Goal: Find specific page/section: Find specific page/section

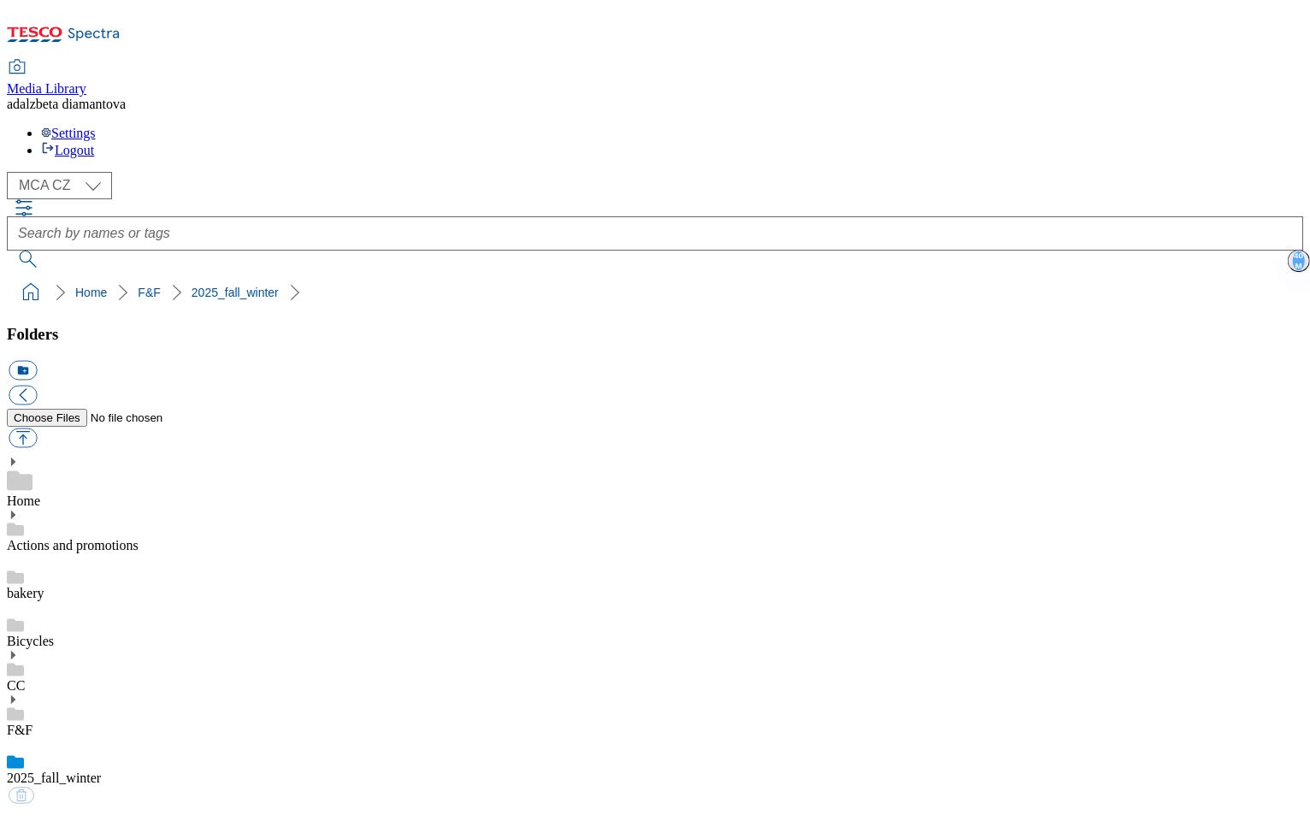
scroll to position [877, 0]
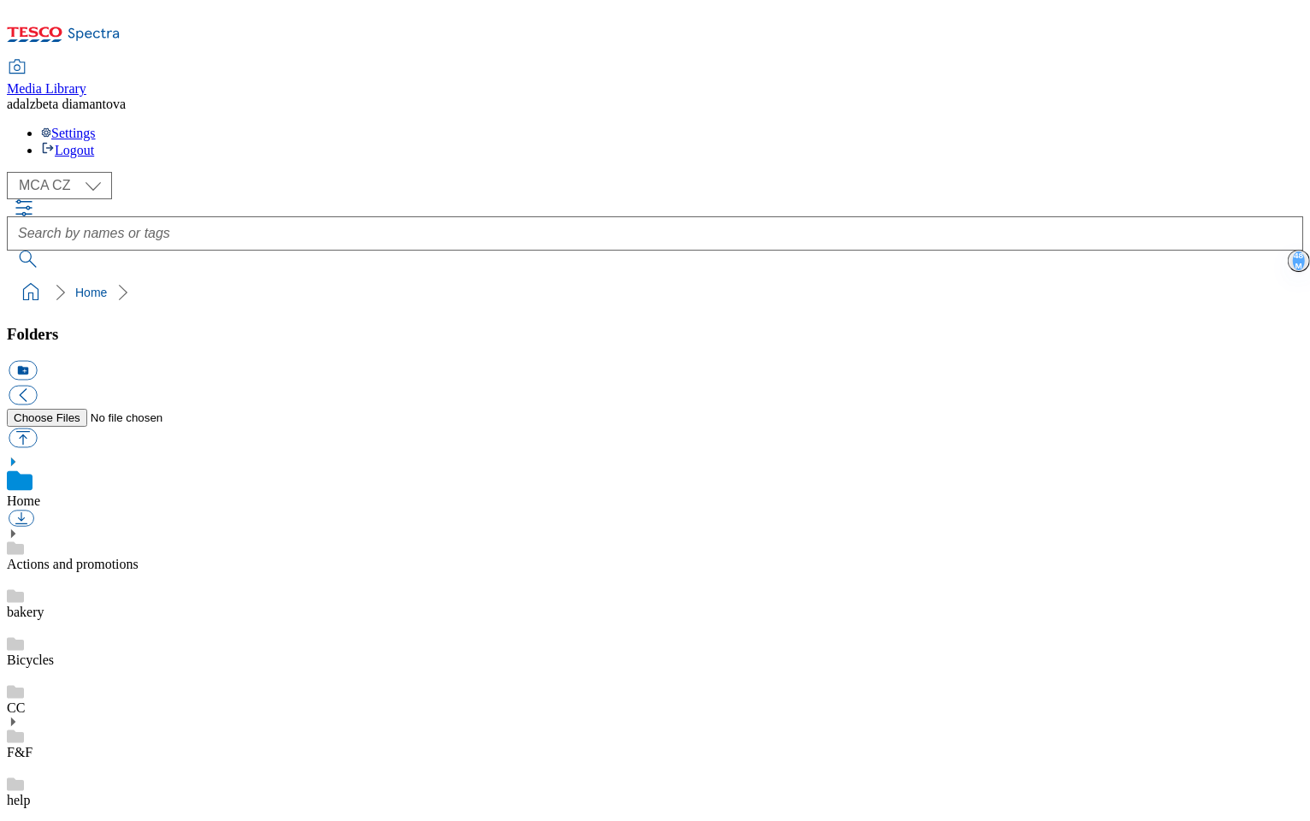
click at [15, 718] on use at bounding box center [13, 722] width 4 height 9
click at [101, 793] on link "2025_fall_winter" at bounding box center [54, 800] width 94 height 15
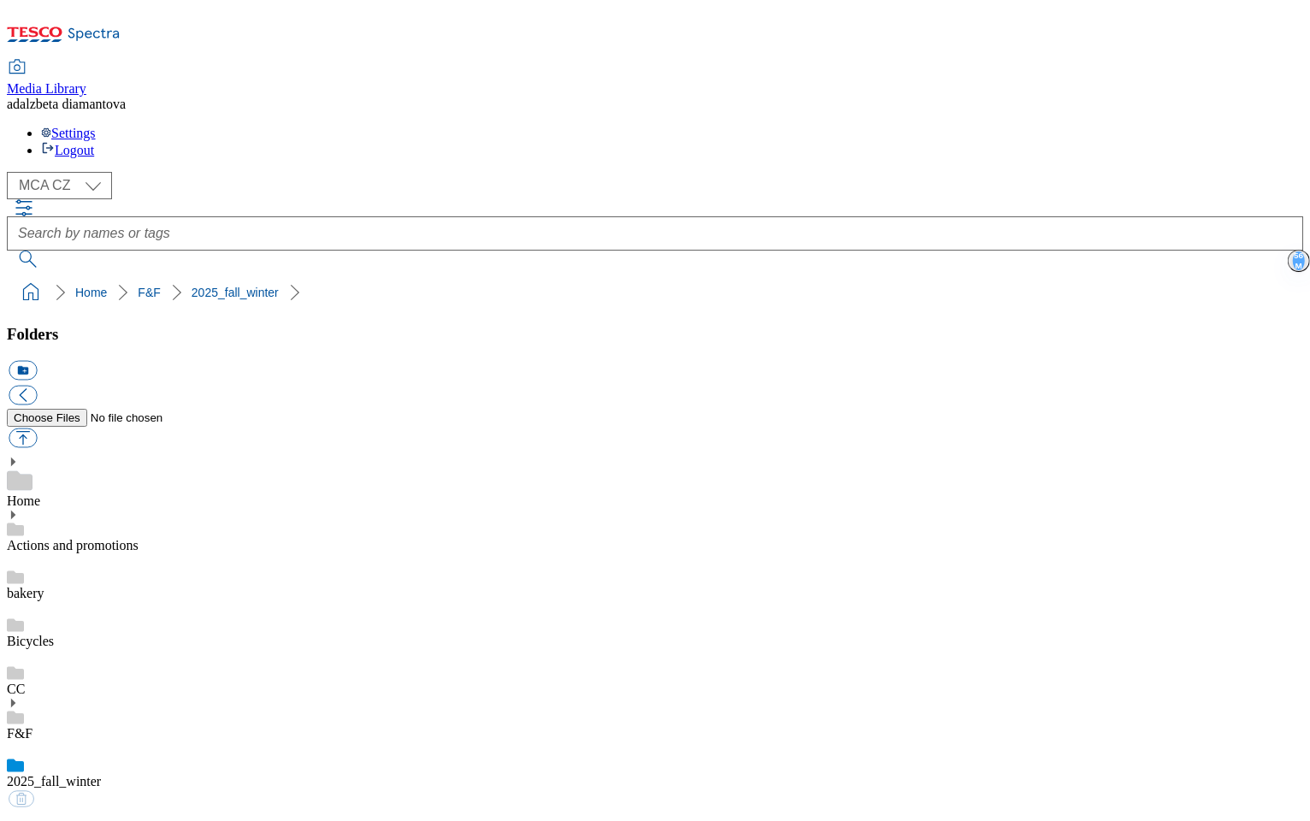
scroll to position [1356, 0]
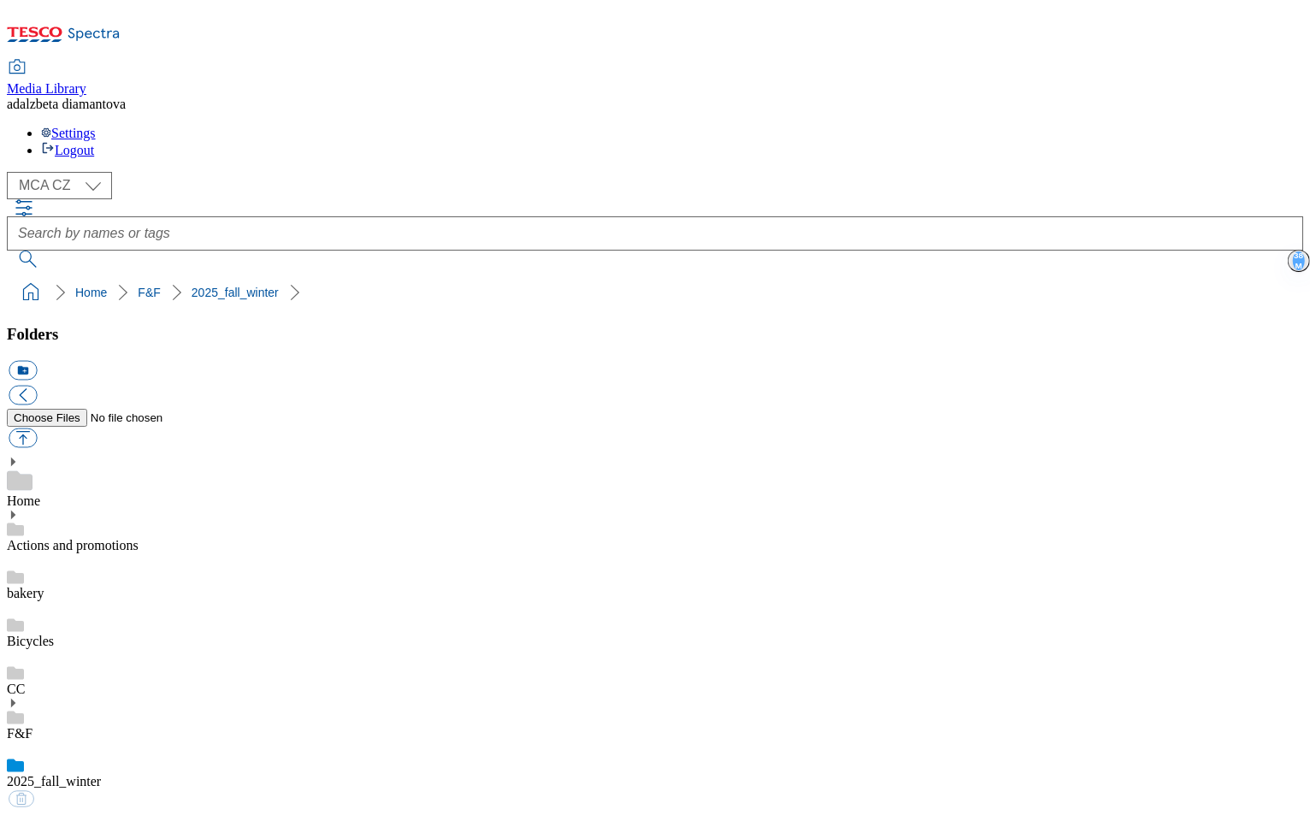
scroll to position [337, 0]
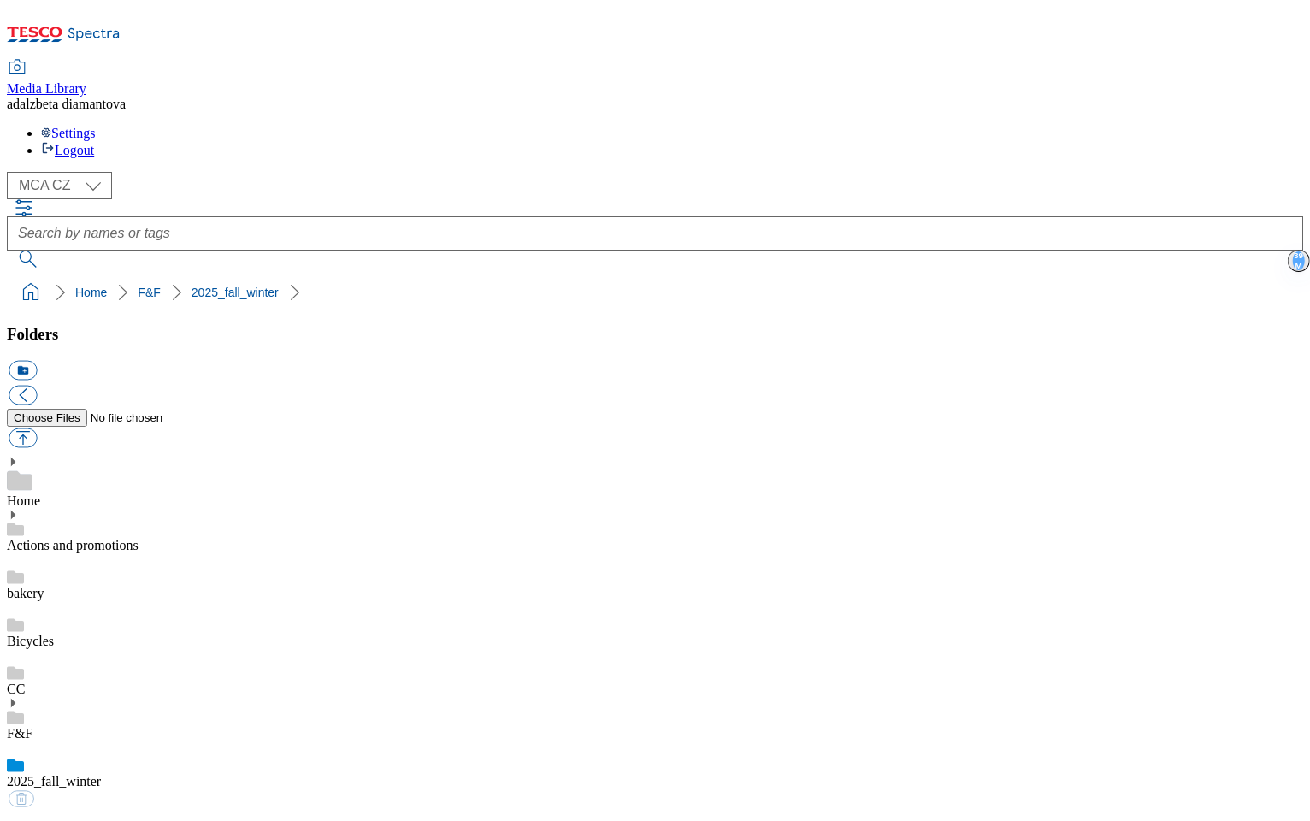
scroll to position [363, 0]
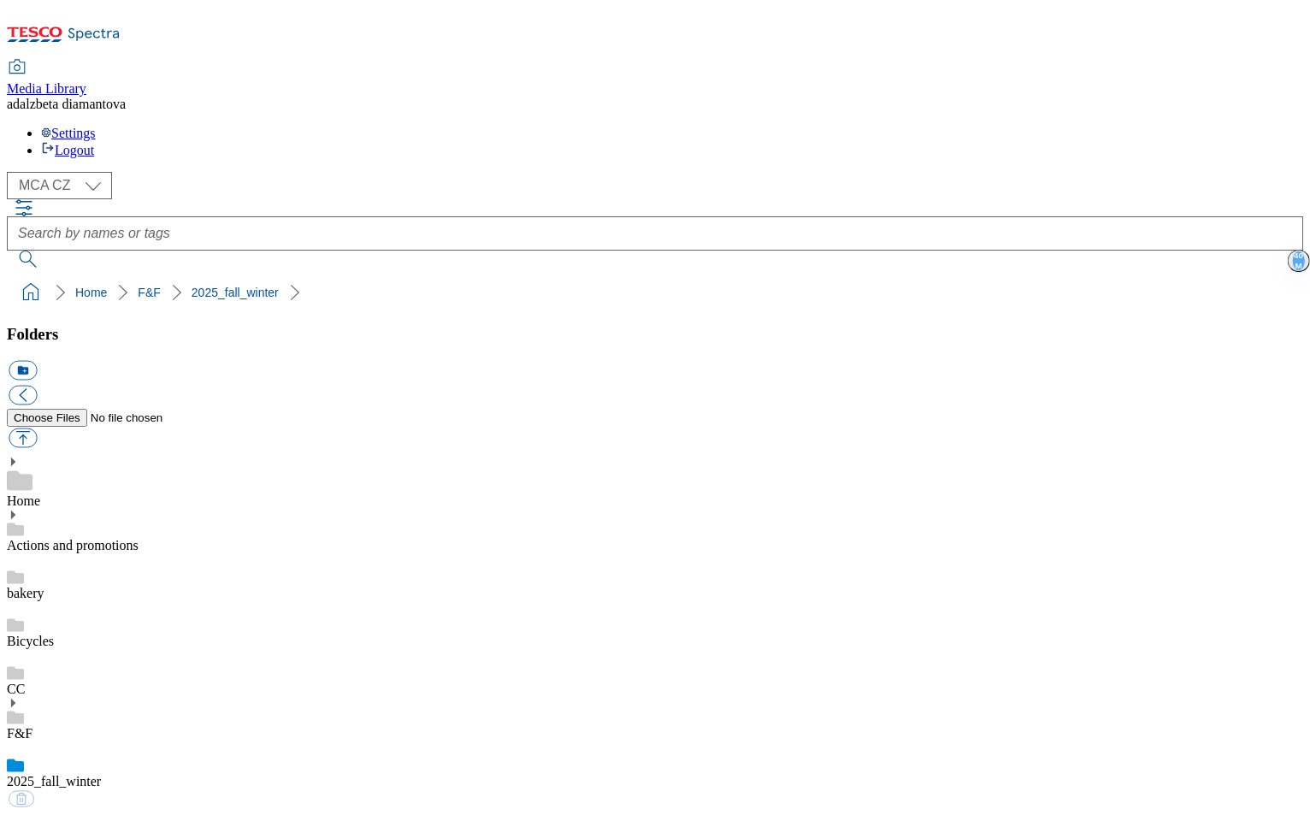
scroll to position [317, 0]
drag, startPoint x: 407, startPoint y: 695, endPoint x: 446, endPoint y: 635, distance: 71.2
